Goal: Task Accomplishment & Management: Use online tool/utility

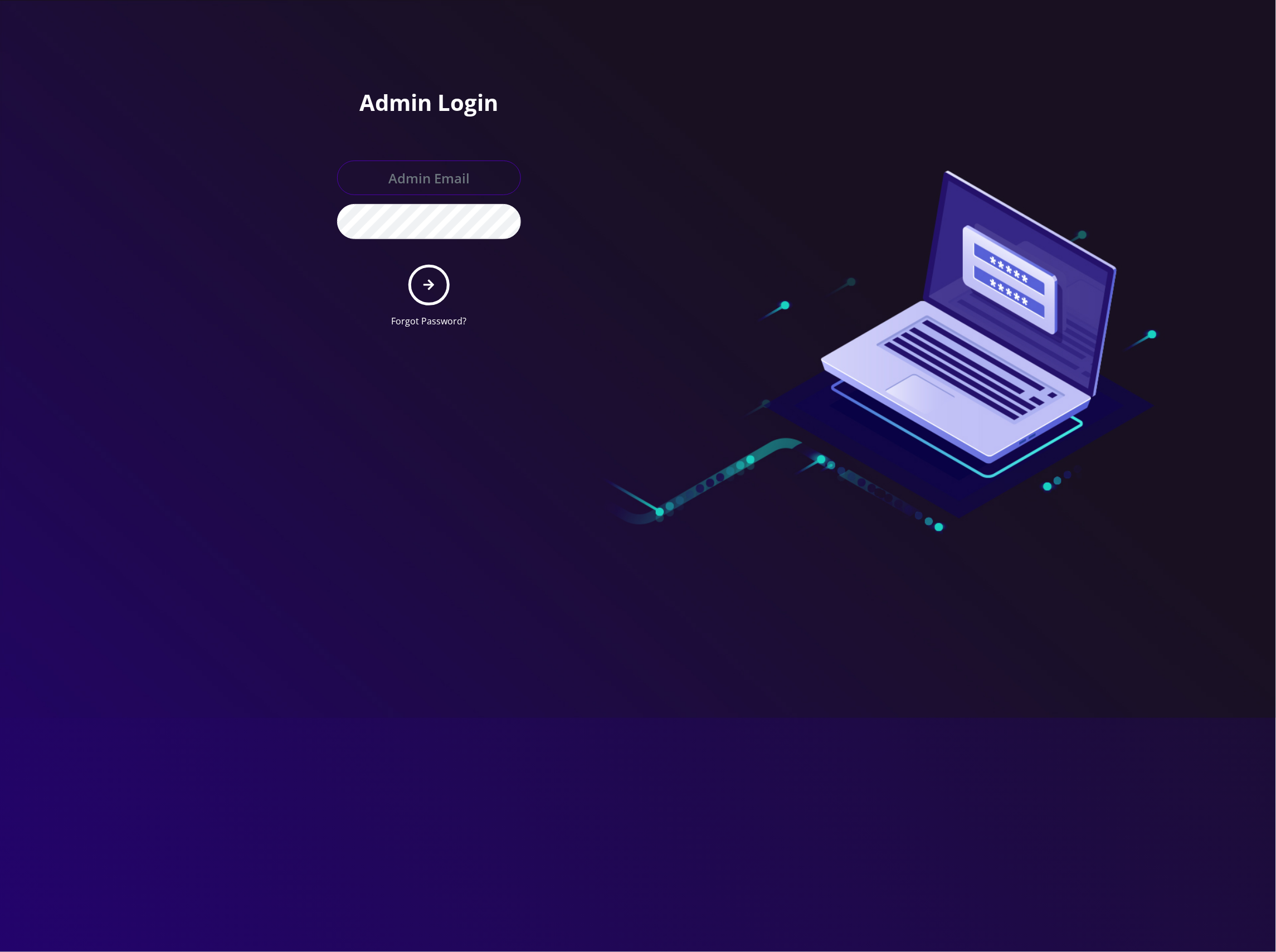
type input "[EMAIL_ADDRESS][DOMAIN_NAME]"
click at [438, 291] on button "submit" at bounding box center [428, 285] width 40 height 40
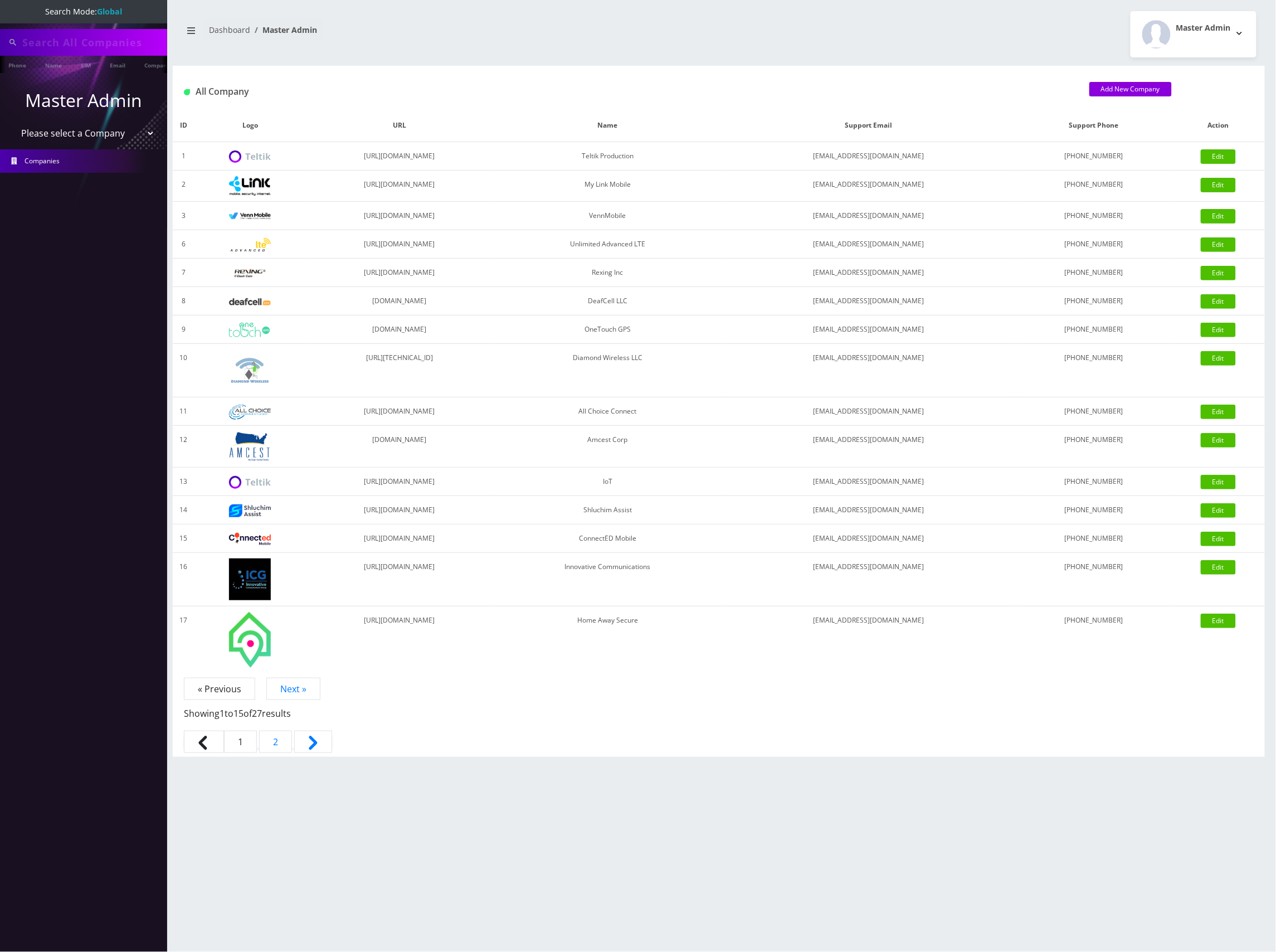
type input "[EMAIL_ADDRESS][DOMAIN_NAME]"
click at [110, 137] on select "Please select a Company Teltik Production My Link Mobile VennMobile Unlimited A…" at bounding box center [83, 134] width 142 height 21
select select "13"
click at [13, 124] on select "Please select a Company Teltik Production My Link Mobile VennMobile Unlimited A…" at bounding box center [83, 134] width 142 height 21
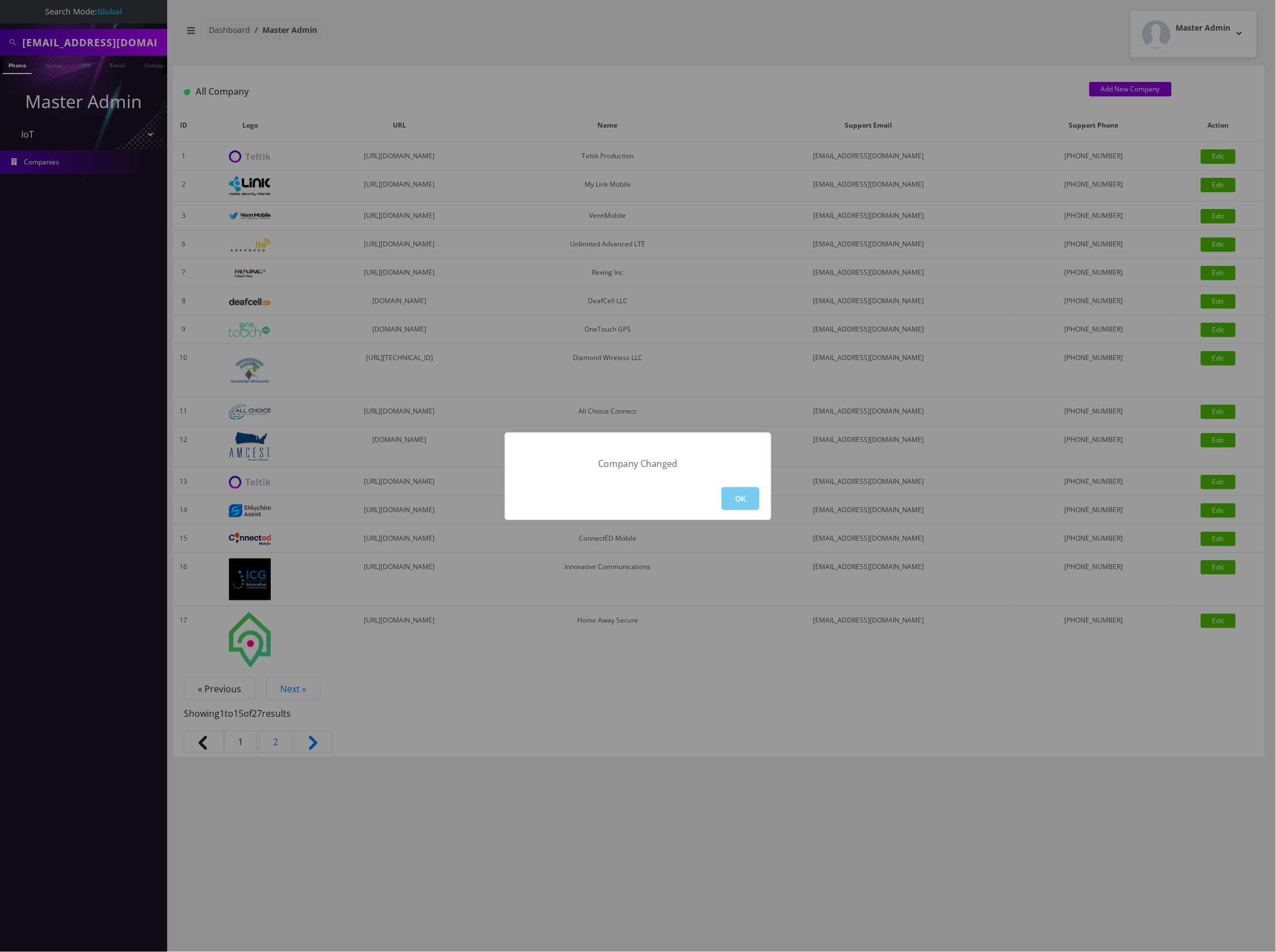
click at [751, 489] on button "OK" at bounding box center [740, 498] width 38 height 23
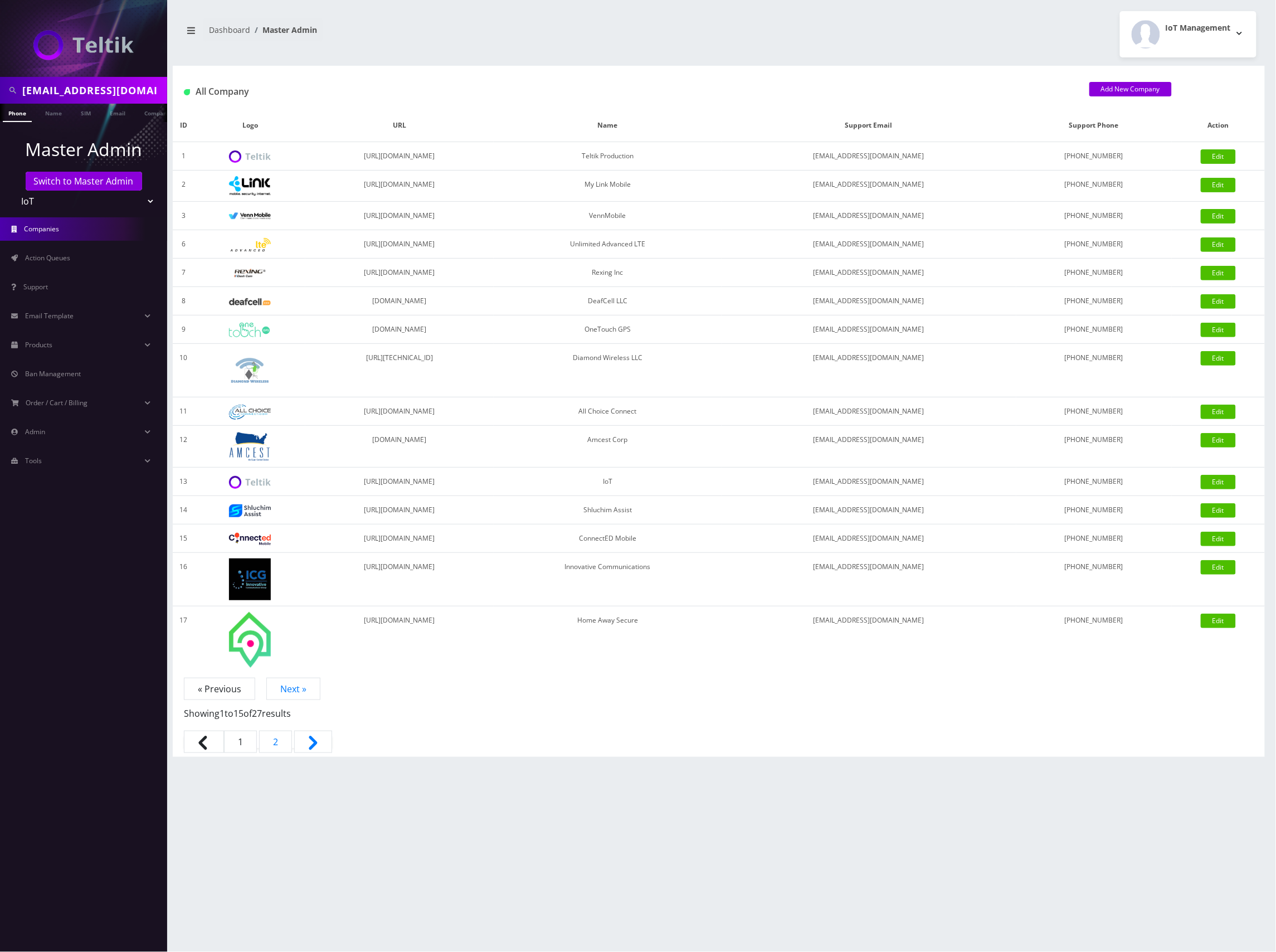
click at [110, 228] on link "Companies" at bounding box center [83, 229] width 167 height 24
click at [70, 253] on span "Action Queues" at bounding box center [47, 257] width 45 height 10
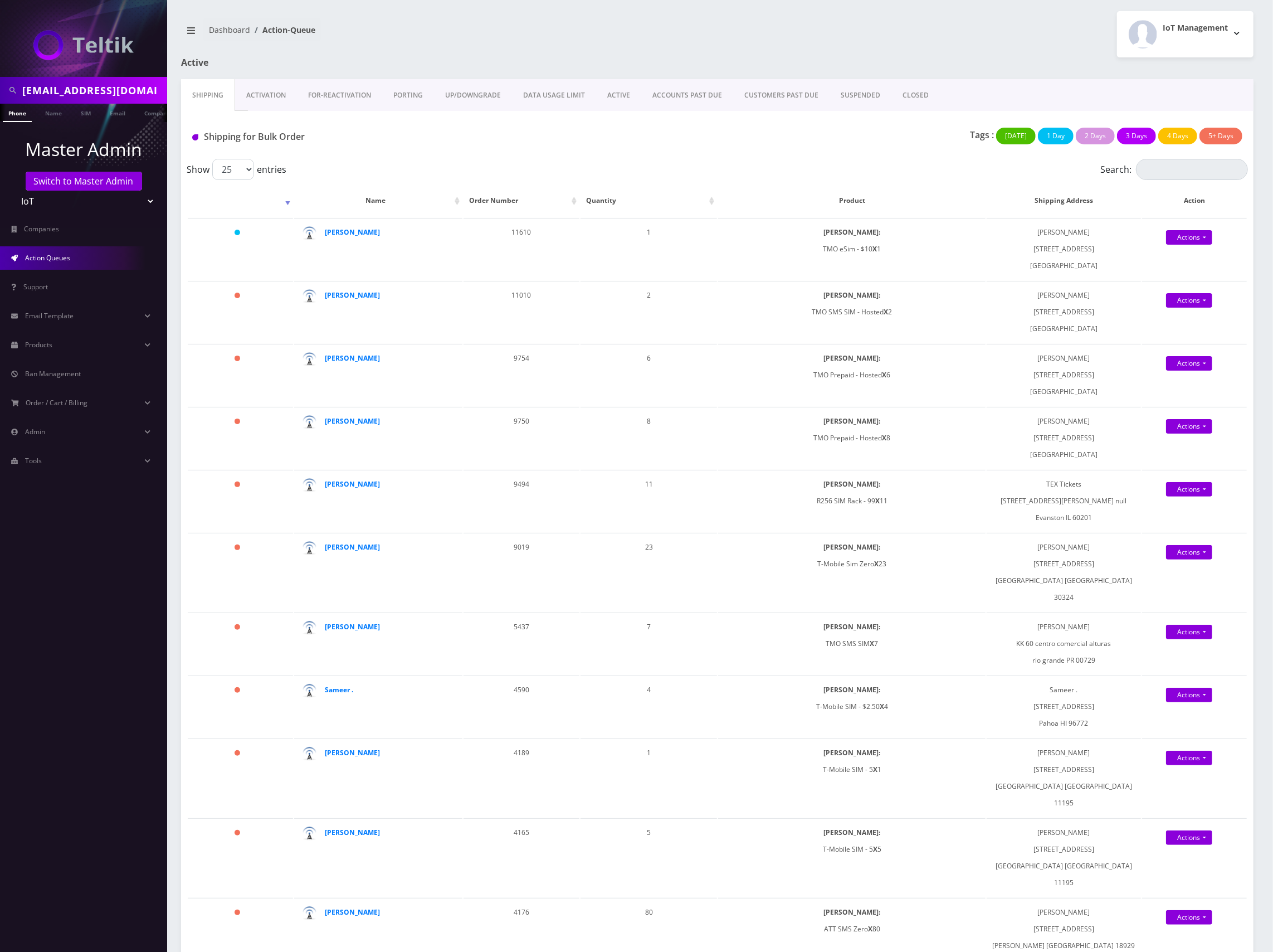
click at [270, 89] on link "Activation" at bounding box center [266, 96] width 62 height 32
